Goal: Transaction & Acquisition: Purchase product/service

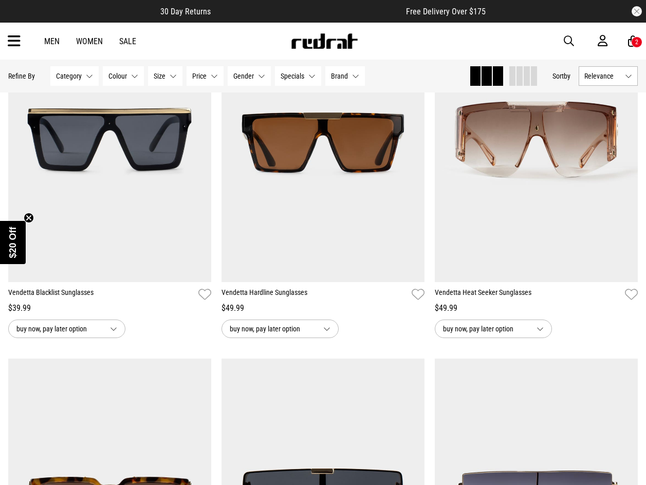
drag, startPoint x: 575, startPoint y: 41, endPoint x: 568, endPoint y: 42, distance: 7.4
click at [574, 41] on button "button" at bounding box center [574, 41] width 21 height 12
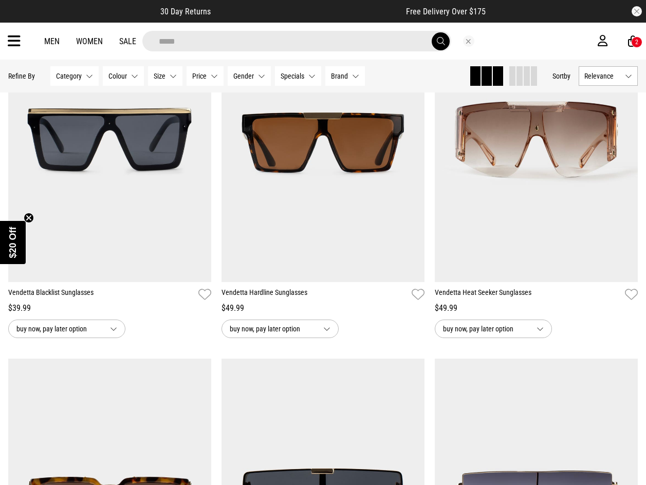
type input "*****"
click at [432, 32] on button "submit" at bounding box center [441, 41] width 18 height 18
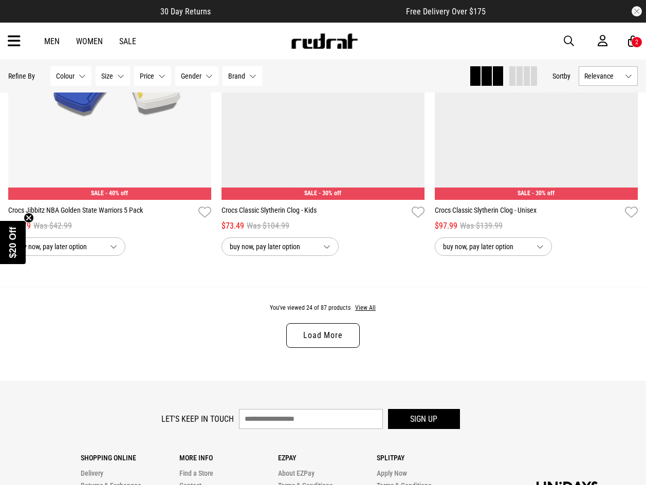
scroll to position [2777, 0]
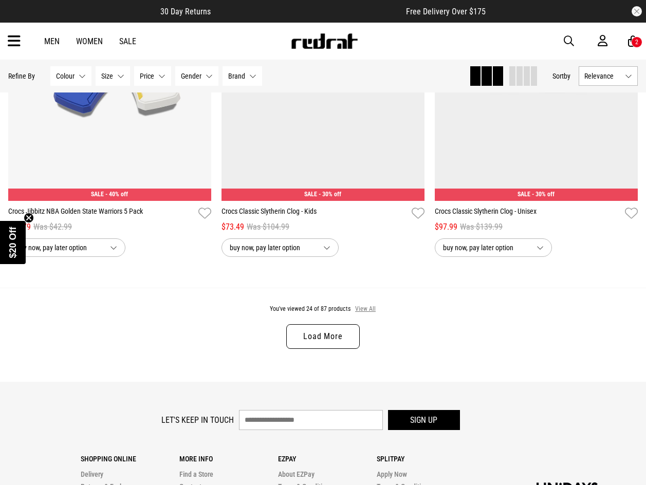
click at [368, 312] on button "View All" at bounding box center [366, 309] width 22 height 9
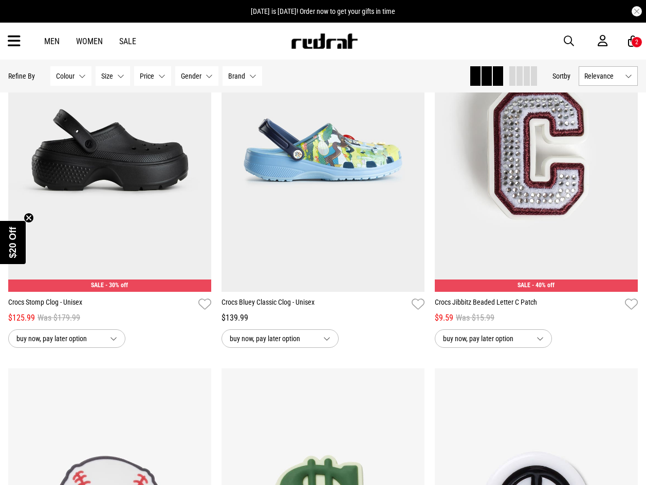
scroll to position [4846, 0]
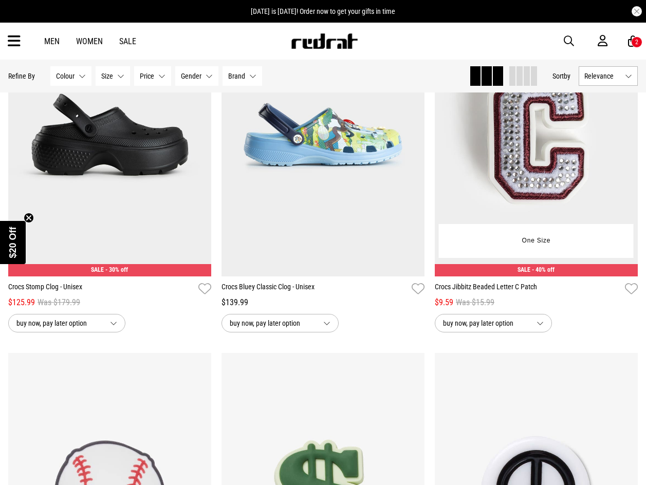
scroll to position [4898, 0]
